Goal: Transaction & Acquisition: Purchase product/service

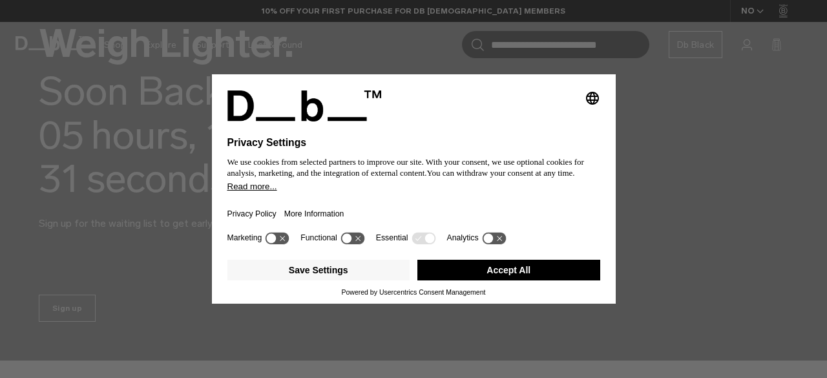
click at [531, 274] on button "Accept All" at bounding box center [508, 270] width 183 height 21
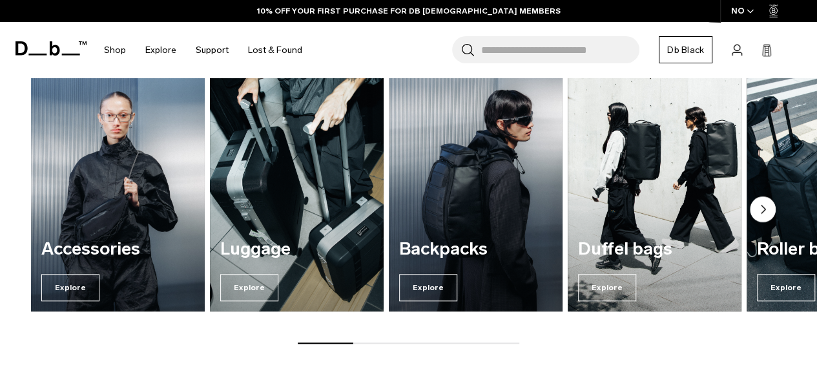
scroll to position [482, 0]
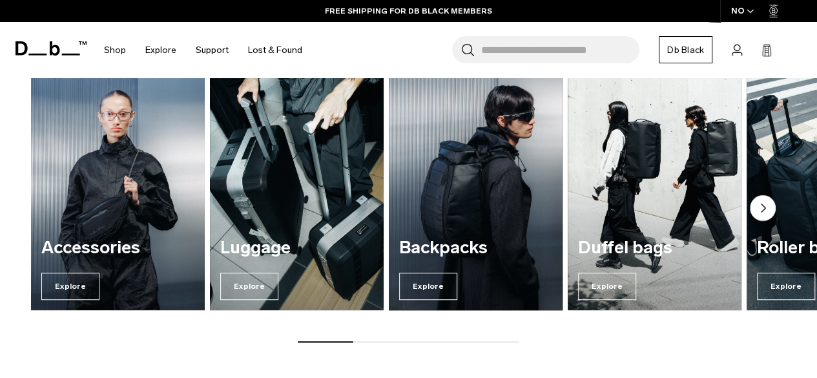
click at [476, 272] on div "Backpacks Explore" at bounding box center [476, 269] width 174 height 83
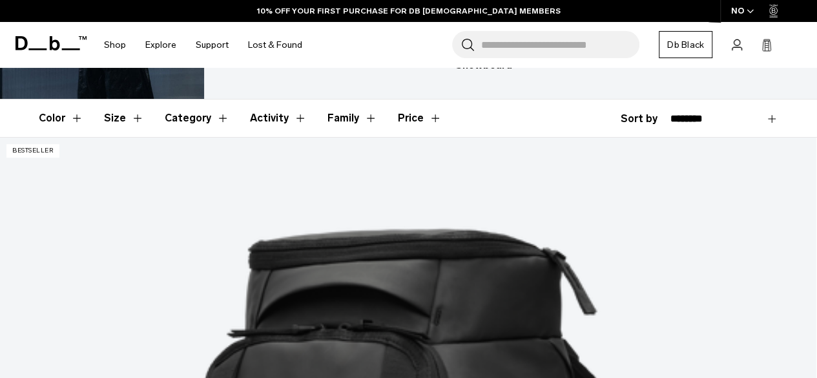
scroll to position [178, 0]
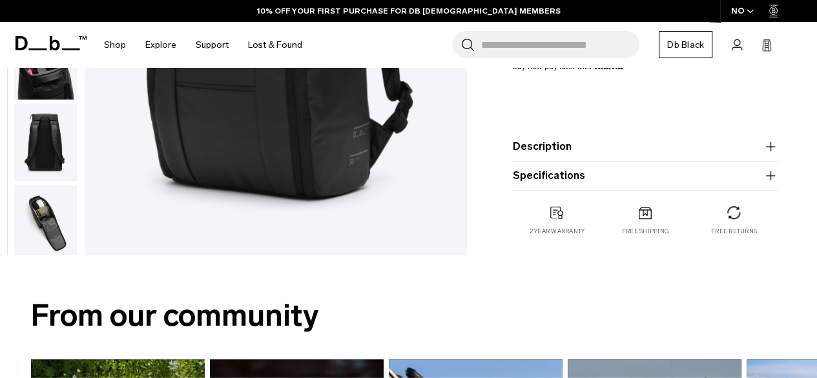
scroll to position [332, 0]
click at [545, 158] on product-accordion "Description Even the best-selling Hugger backpack isn’t immune to reimagination…" at bounding box center [646, 146] width 266 height 29
click at [768, 147] on icon "button" at bounding box center [770, 147] width 9 height 1
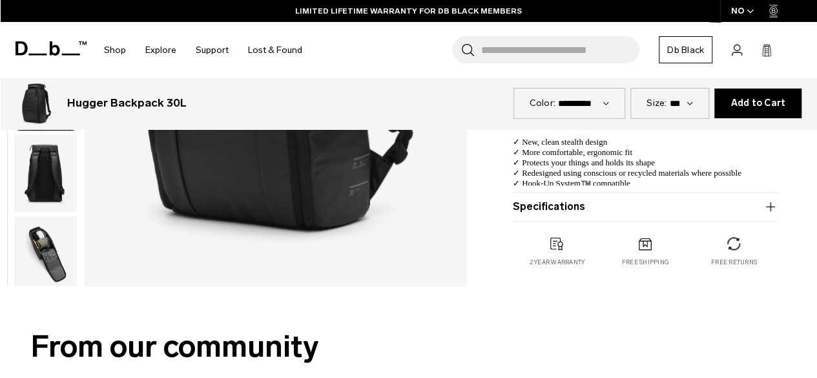
scroll to position [478, 0]
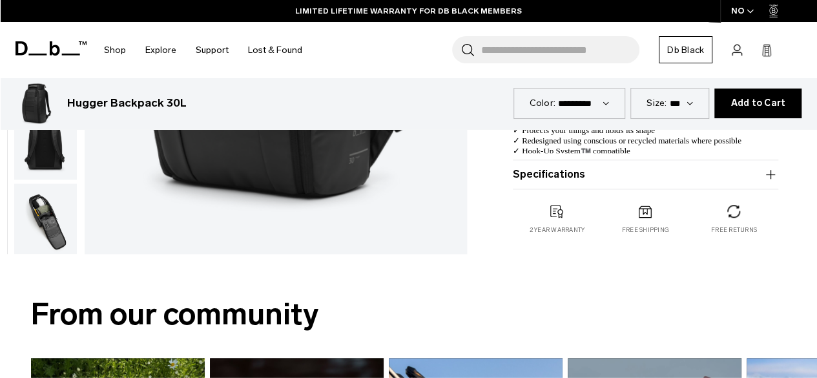
click at [621, 185] on product-accordion "Specifications Volume 30 Litres Dimensions 52 x 31 x 22.5 CM (H x W x D) Weight…" at bounding box center [646, 174] width 266 height 29
drag, startPoint x: 627, startPoint y: 185, endPoint x: 765, endPoint y: 169, distance: 138.6
click at [765, 169] on product-accordion "Specifications Volume 30 Litres Dimensions 52 x 31 x 22.5 CM (H x W x D) Weight…" at bounding box center [646, 174] width 266 height 29
click at [765, 169] on icon "button" at bounding box center [771, 175] width 16 height 16
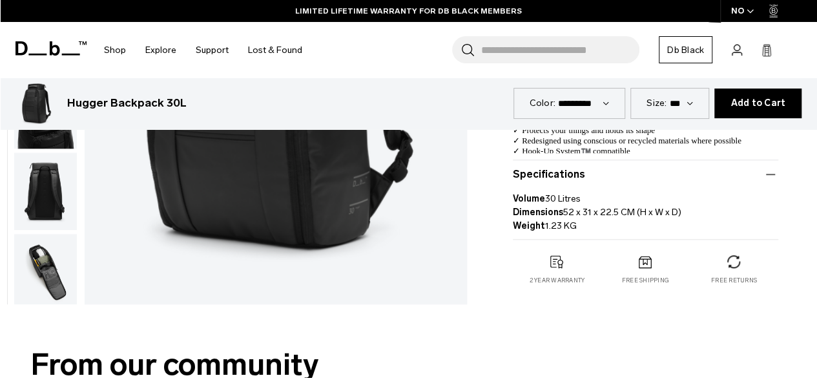
click at [765, 169] on icon "button" at bounding box center [771, 175] width 16 height 16
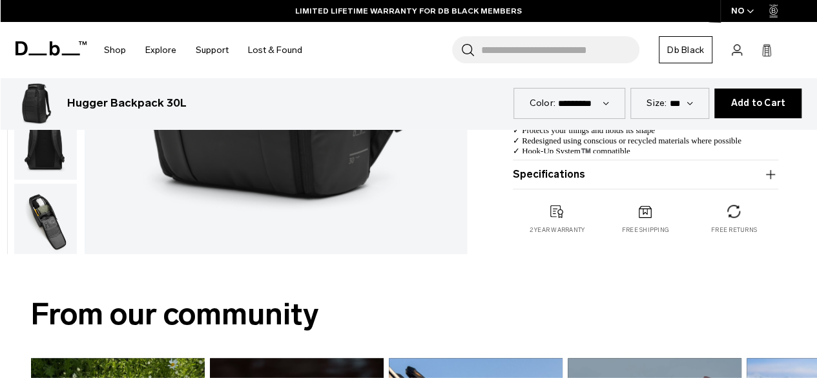
click at [765, 169] on icon "button" at bounding box center [771, 175] width 16 height 16
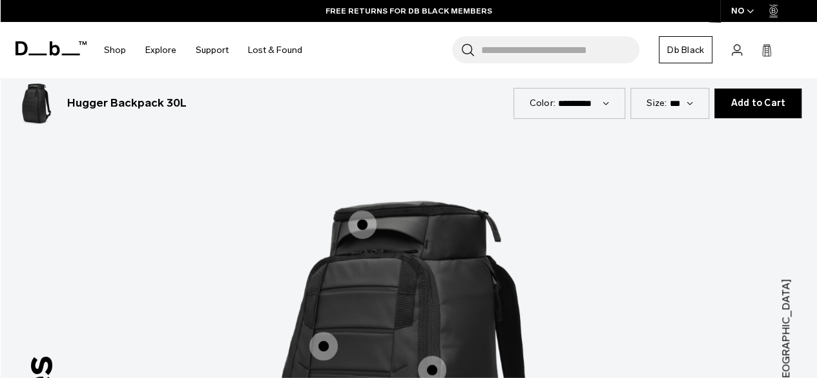
scroll to position [1613, 0]
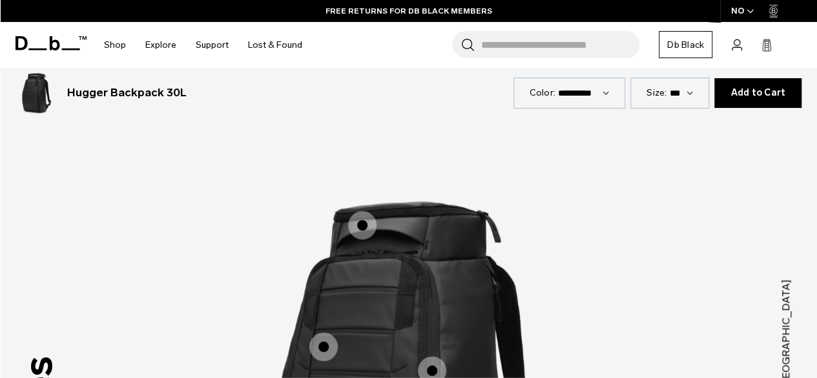
click at [324, 333] on span "1 / 3" at bounding box center [324, 347] width 28 height 28
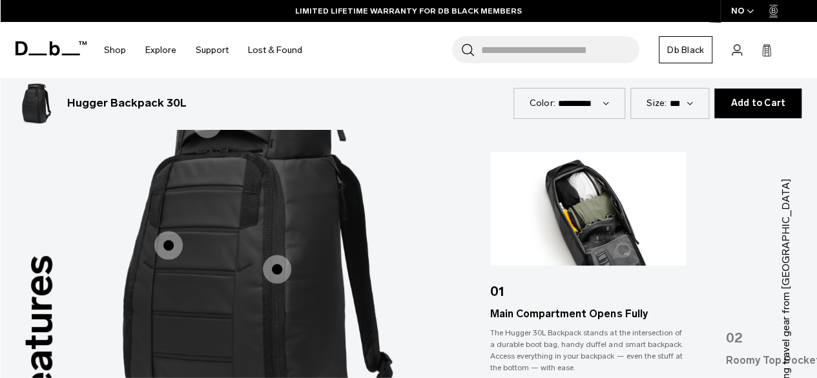
scroll to position [1703, 0]
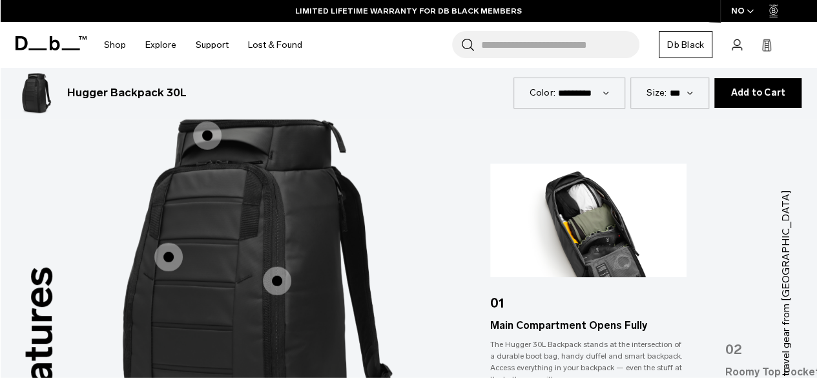
click at [269, 267] on span "1 / 3" at bounding box center [277, 281] width 28 height 28
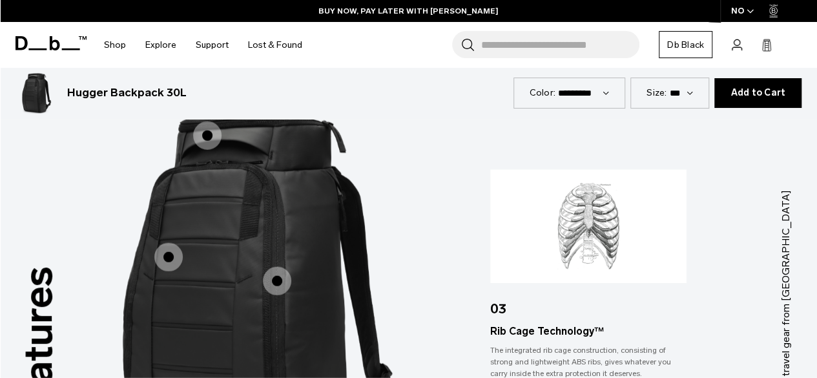
click at [218, 127] on span "1 / 3" at bounding box center [207, 135] width 28 height 28
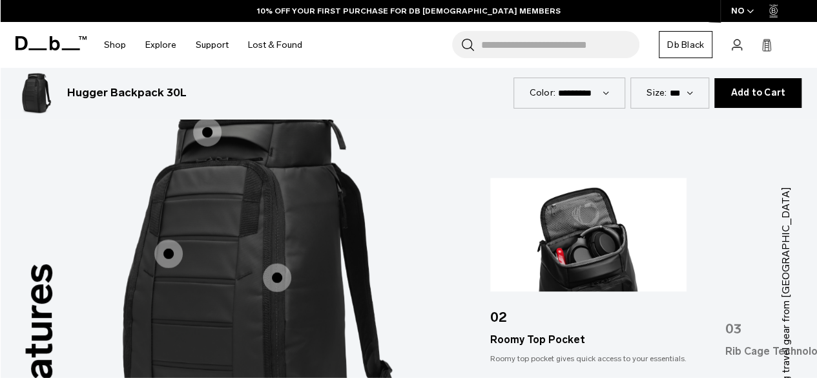
scroll to position [1931, 0]
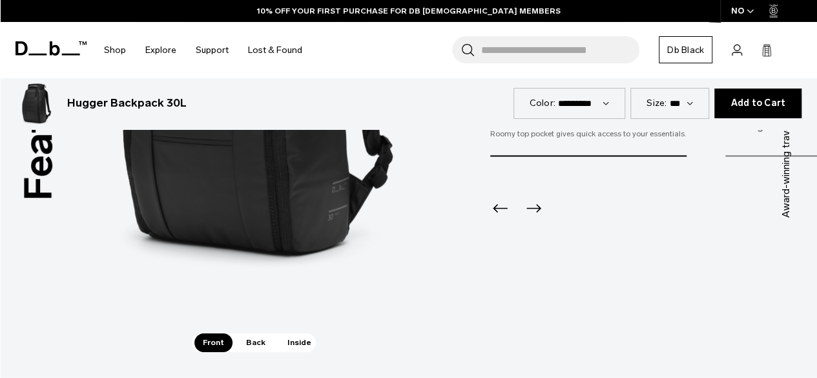
click at [538, 199] on icon "Next slide" at bounding box center [533, 208] width 21 height 21
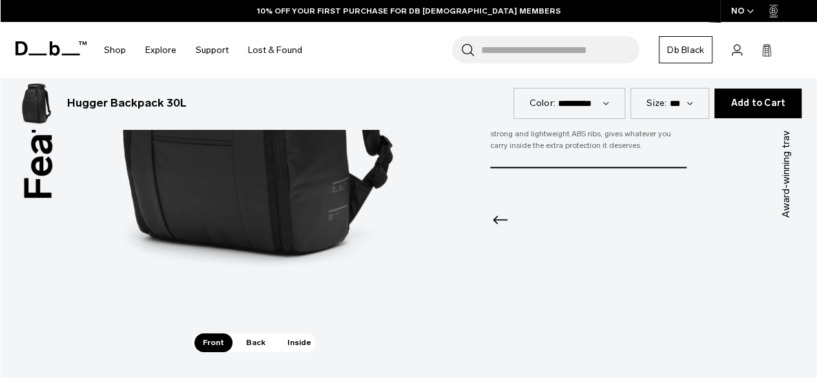
click at [264, 333] on span "Back" at bounding box center [256, 342] width 36 height 18
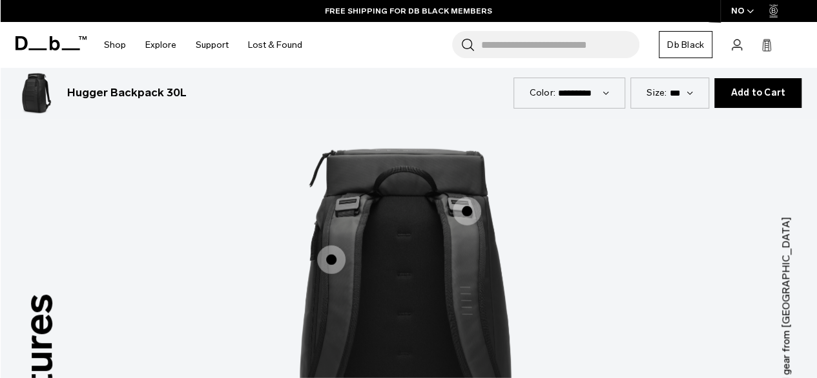
scroll to position [1672, 0]
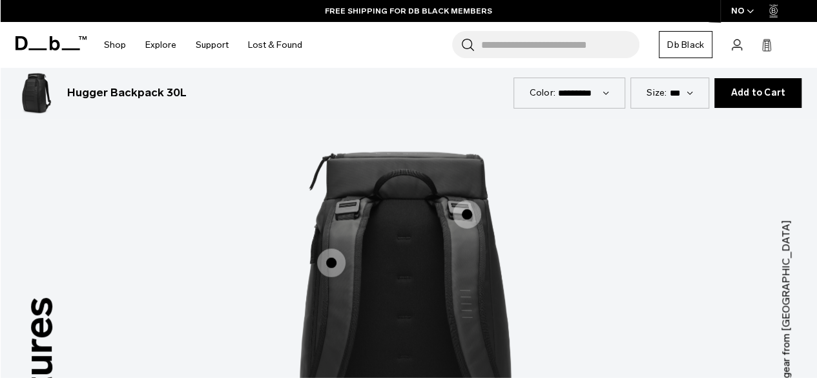
click at [472, 200] on span "2 / 3" at bounding box center [467, 214] width 28 height 28
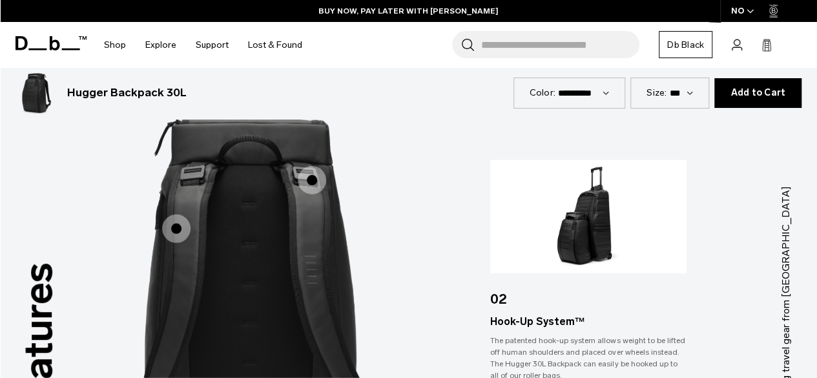
scroll to position [1706, 0]
click at [180, 216] on span "2 / 3" at bounding box center [176, 229] width 28 height 28
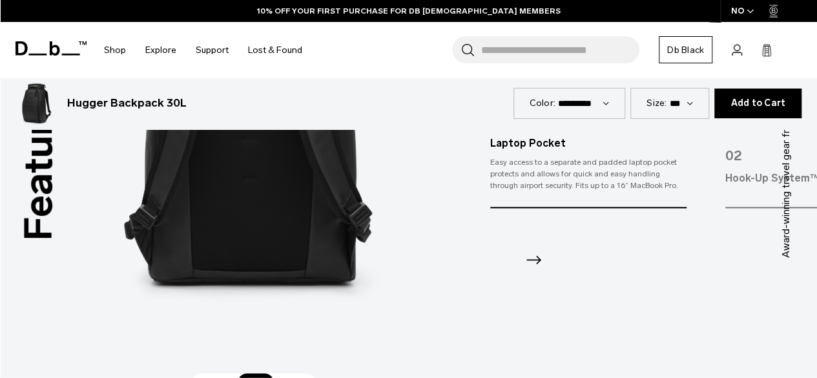
scroll to position [1922, 0]
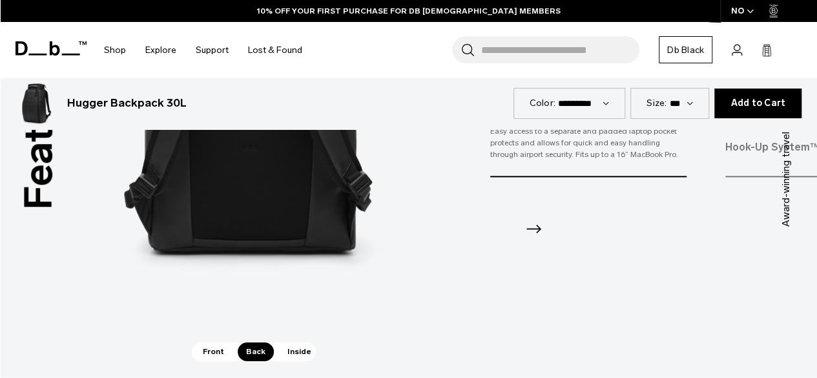
click at [284, 342] on span "Inside" at bounding box center [299, 351] width 41 height 18
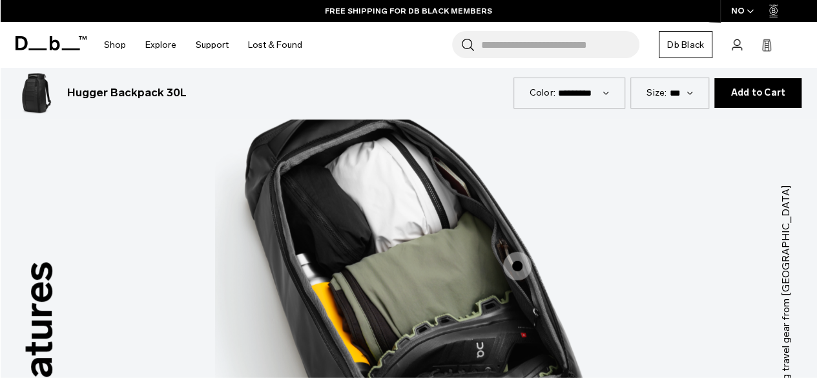
scroll to position [1688, 0]
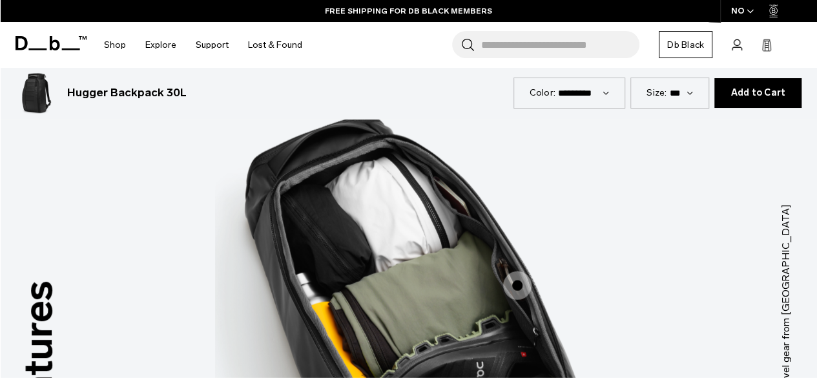
click at [519, 271] on span "3 / 3" at bounding box center [517, 285] width 28 height 28
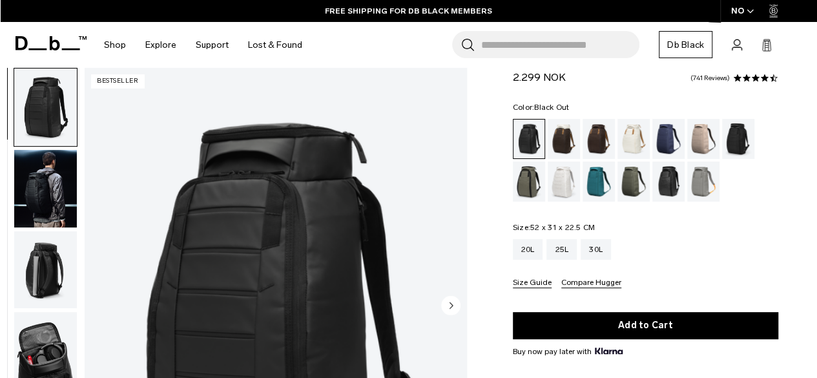
scroll to position [0, 0]
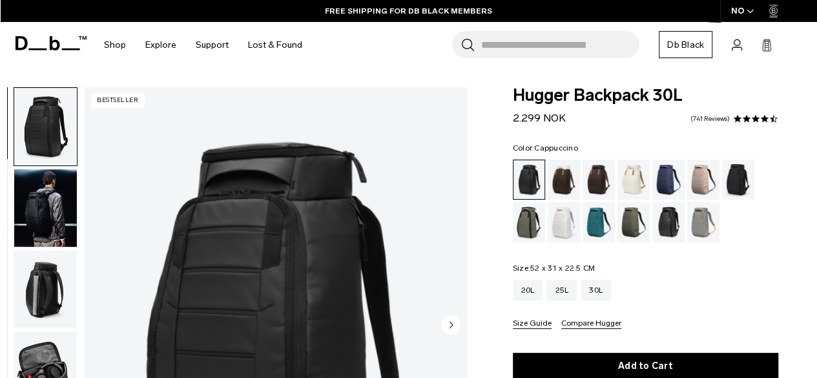
click at [562, 168] on div "Cappuccino" at bounding box center [564, 180] width 33 height 40
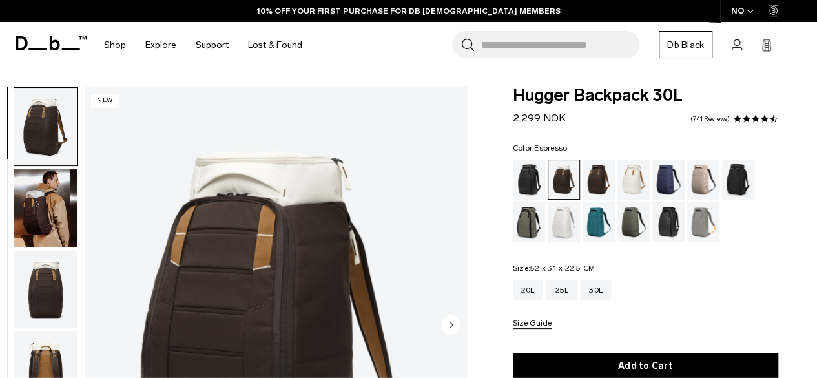
click at [594, 171] on div "Espresso" at bounding box center [599, 180] width 33 height 40
